Goal: Information Seeking & Learning: Learn about a topic

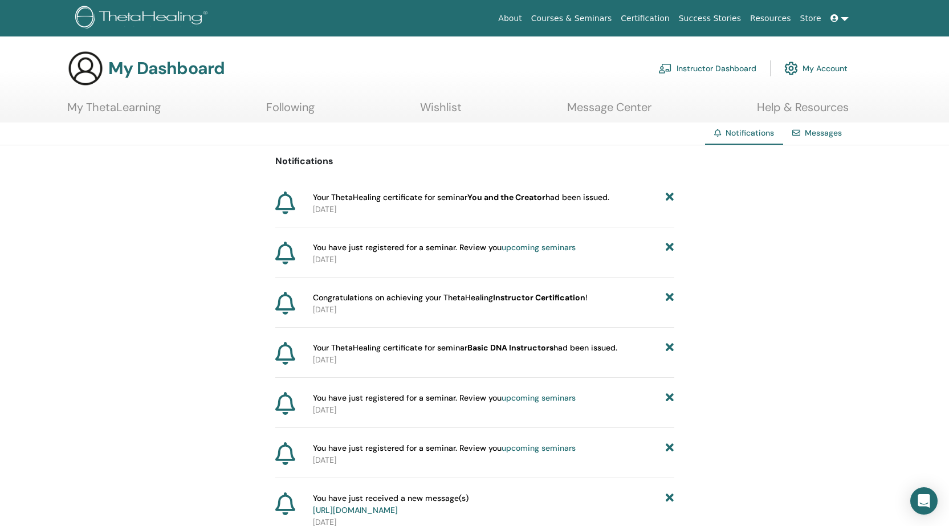
click at [96, 108] on link "My ThetaLearning" at bounding box center [113, 111] width 93 height 22
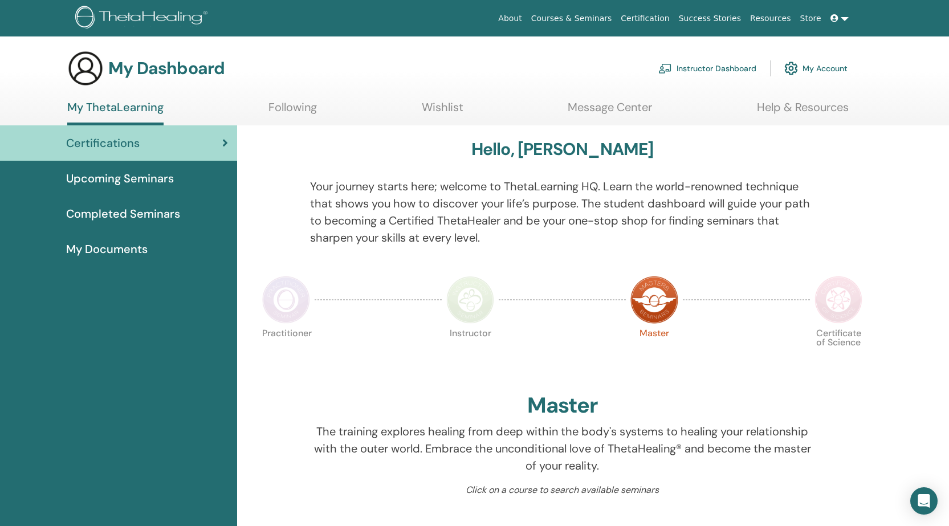
click at [112, 249] on span "My Documents" at bounding box center [107, 249] width 82 height 17
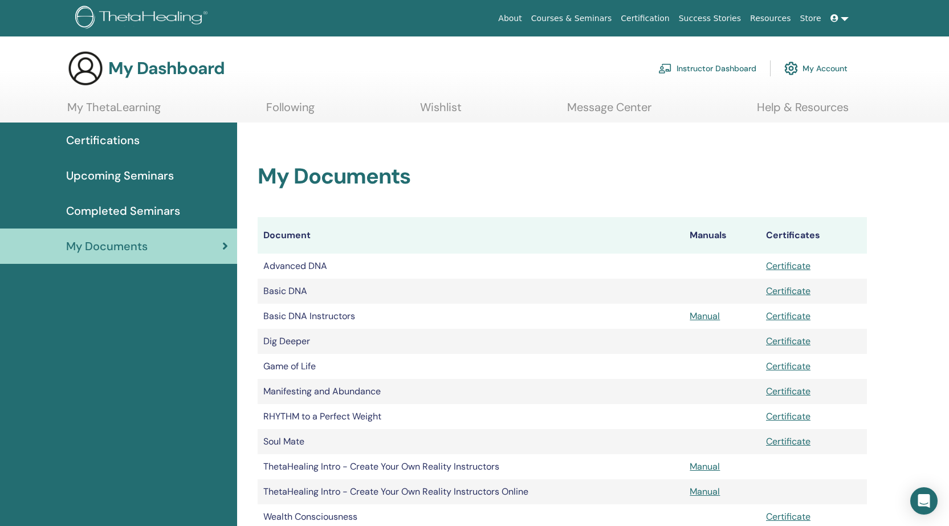
click at [137, 205] on span "Completed Seminars" at bounding box center [123, 210] width 114 height 17
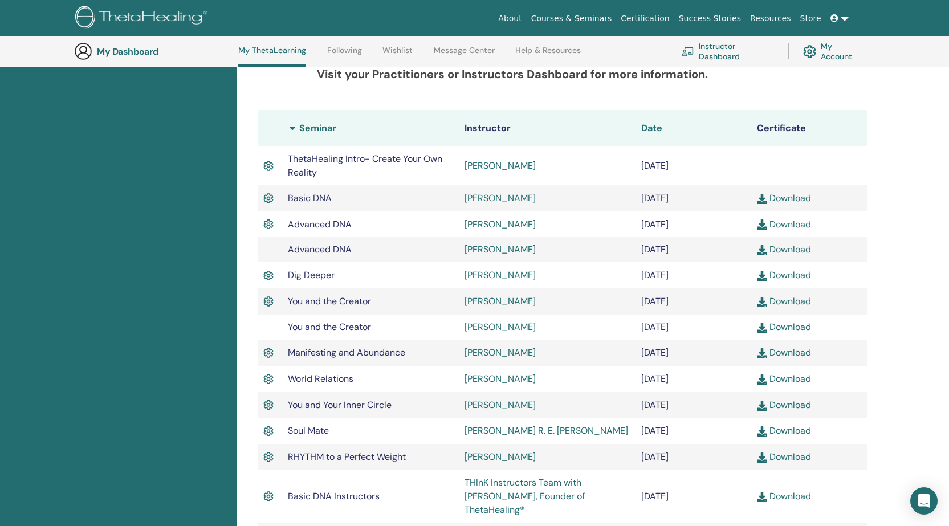
scroll to position [315, 0]
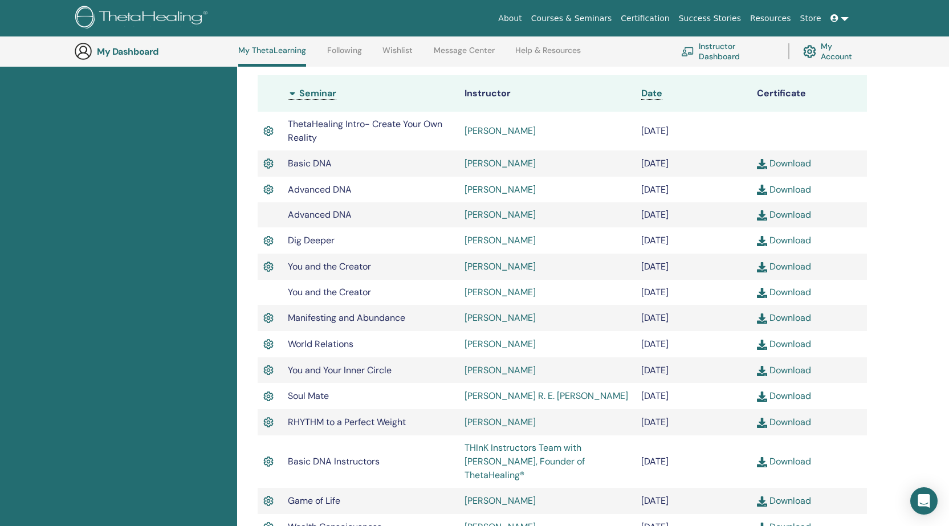
click at [270, 132] on img at bounding box center [268, 131] width 10 height 15
click at [792, 131] on td at bounding box center [809, 131] width 116 height 39
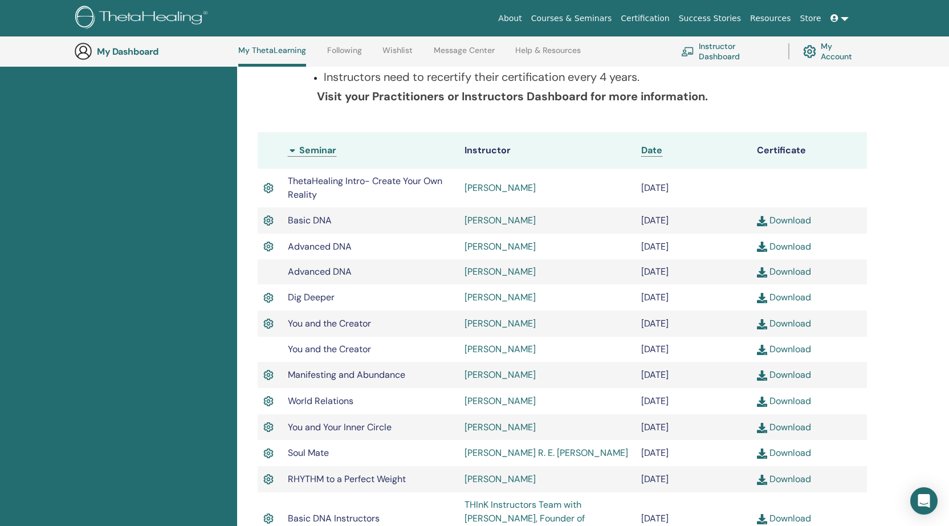
scroll to position [543, 0]
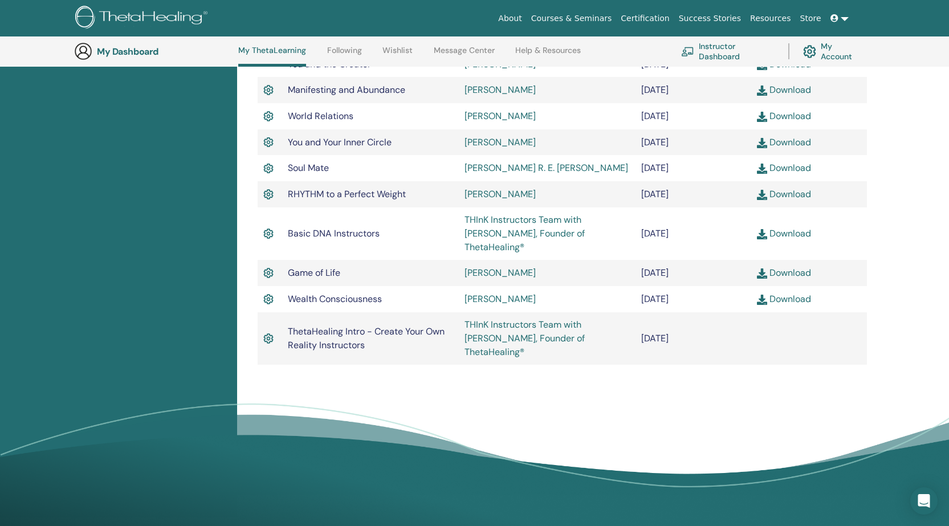
click at [266, 331] on img at bounding box center [268, 338] width 10 height 15
click at [550, 319] on link "THInK Instructors Team with Vianna Stibal, Founder of ThetaHealing®" at bounding box center [525, 338] width 120 height 39
